Goal: Communication & Community: Ask a question

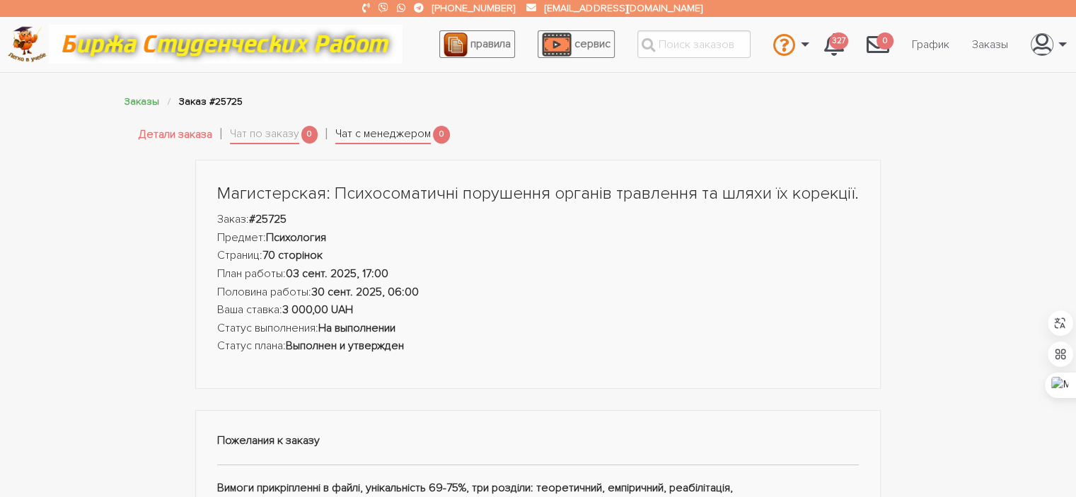
click at [386, 127] on link "Чат с менеджером" at bounding box center [382, 135] width 95 height 20
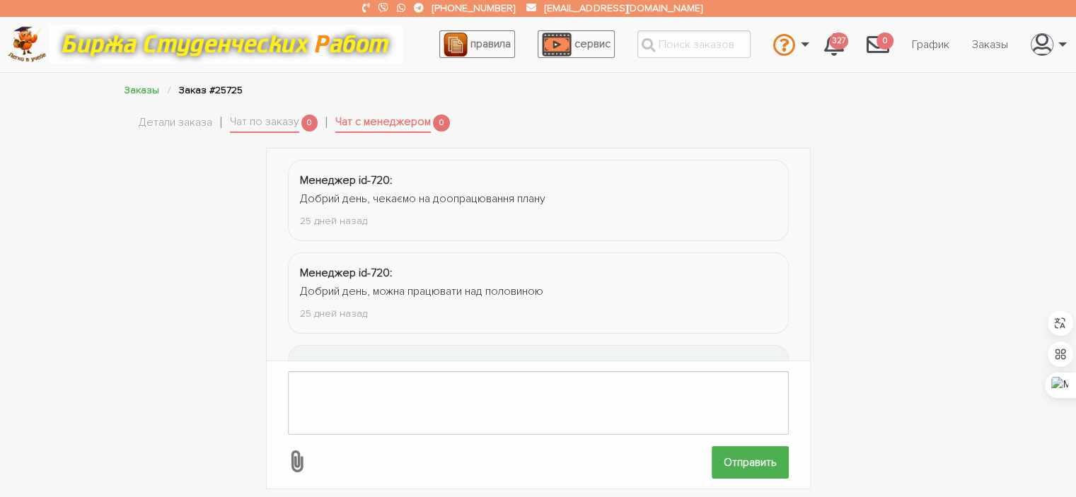
scroll to position [85, 0]
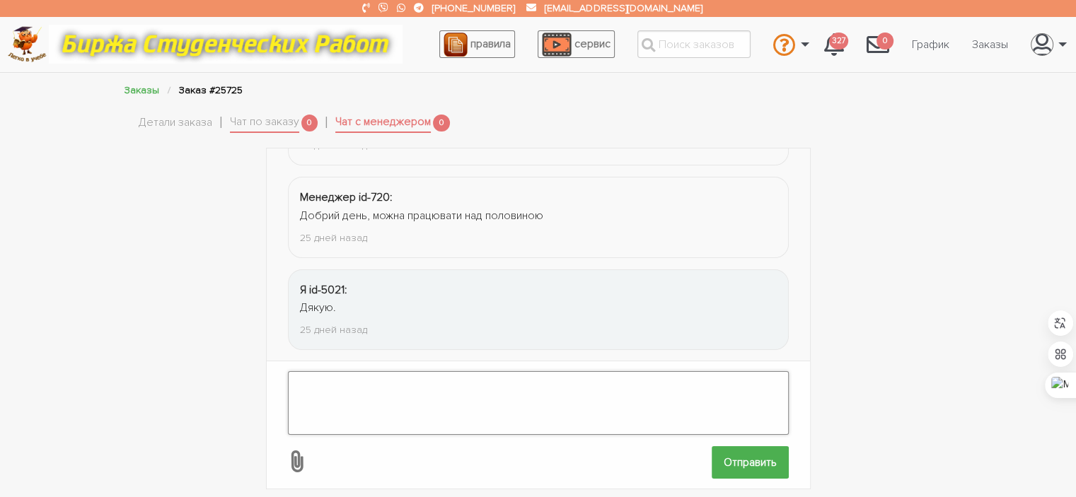
click at [418, 371] on textarea at bounding box center [538, 403] width 501 height 64
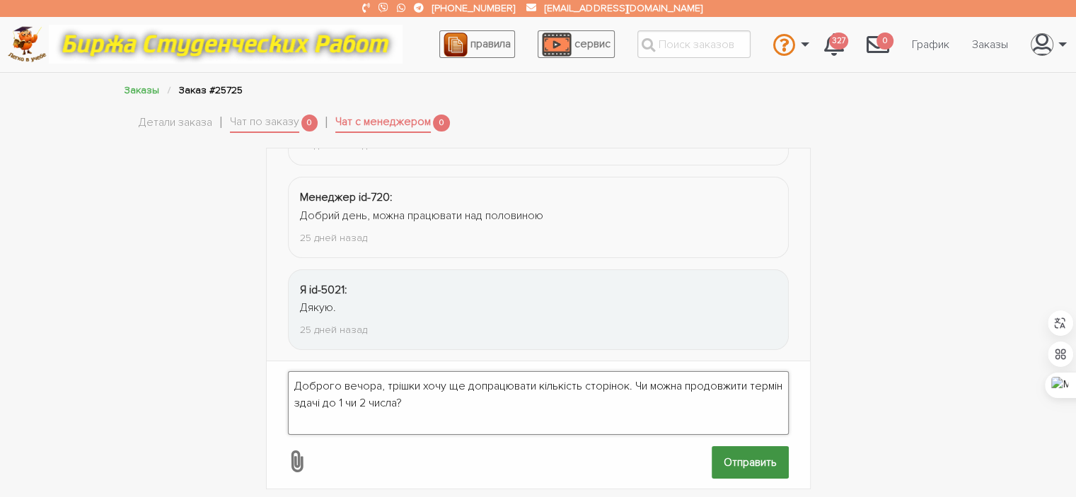
type textarea "Доброго вечора, трішки хочу ще допрацювати кількість сторінок. Чи можна продовж…"
click at [752, 457] on input "Отправить" at bounding box center [749, 462] width 77 height 32
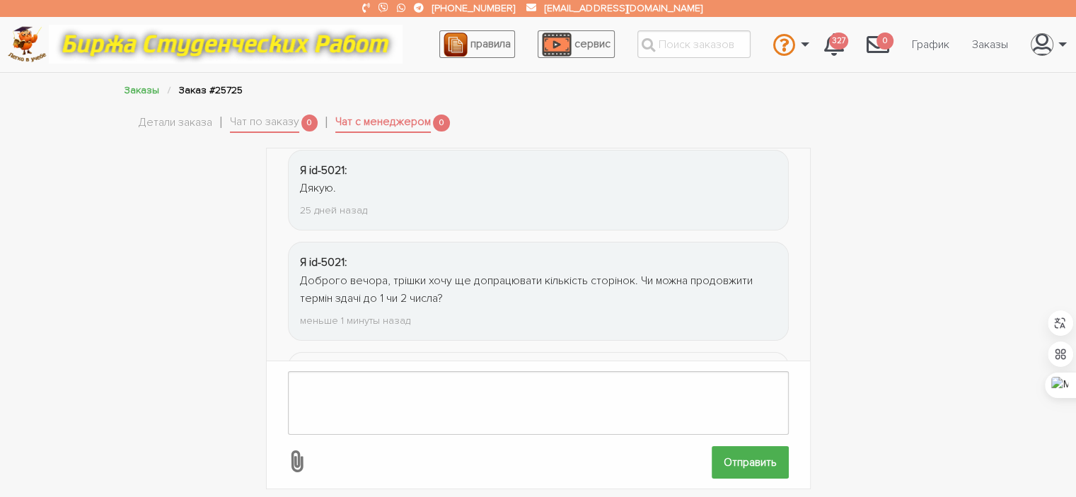
scroll to position [287, 0]
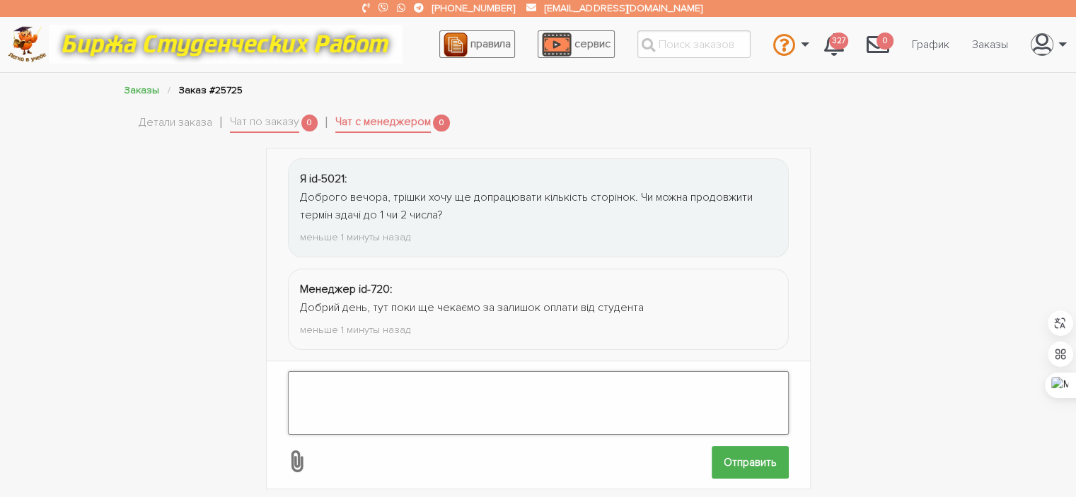
click at [495, 390] on textarea at bounding box center [538, 403] width 501 height 64
type textarea "То виконувати ж можна чи краще поки зачекати?"
click at [743, 446] on input "Отправить" at bounding box center [749, 462] width 77 height 32
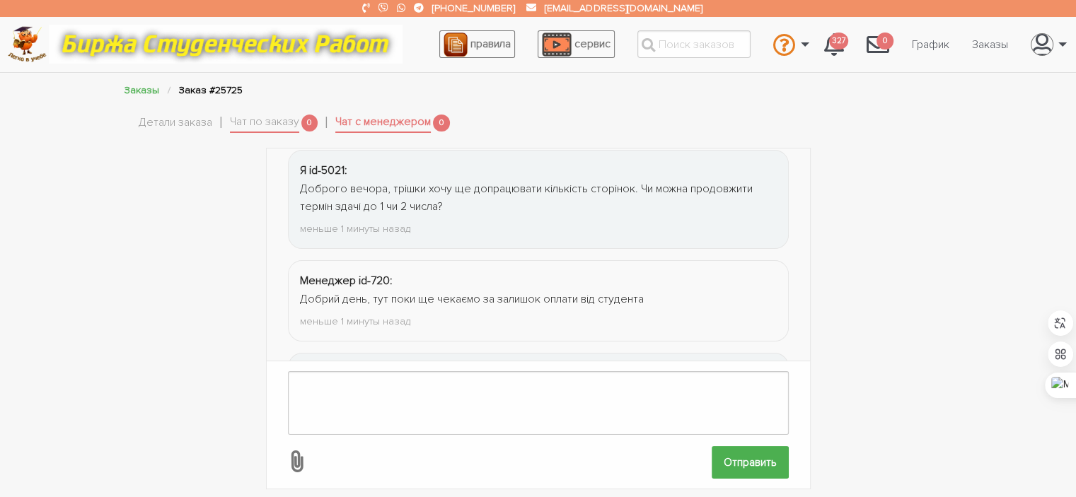
scroll to position [379, 0]
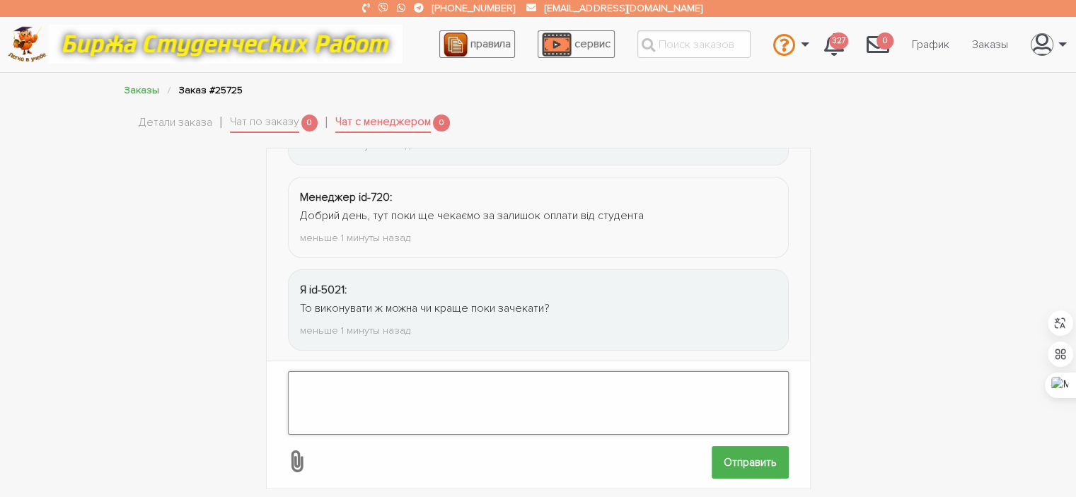
click at [495, 378] on textarea at bounding box center [538, 403] width 501 height 64
type textarea "Просто я вже почала..."
click at [742, 446] on input "Отправить" at bounding box center [749, 462] width 77 height 32
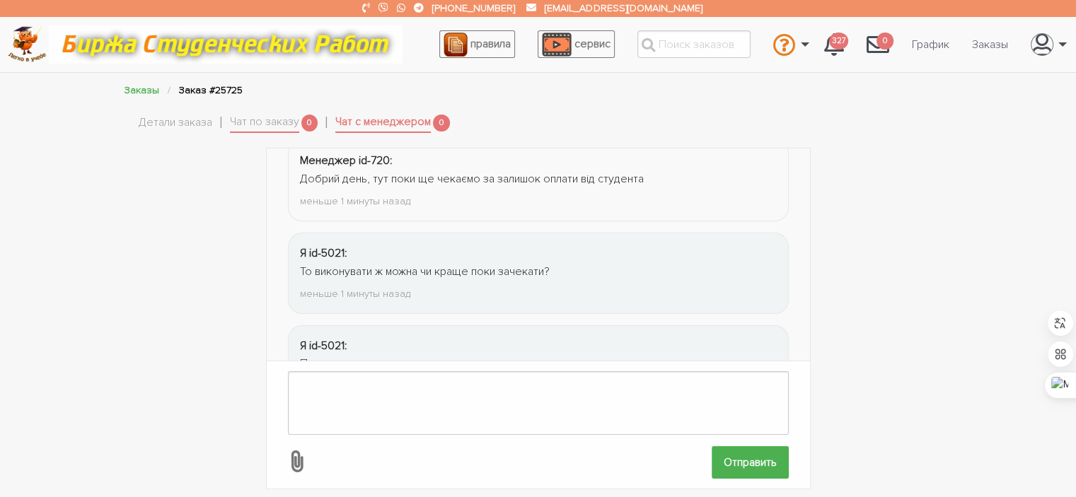
scroll to position [404, 0]
